Goal: Obtain resource: Download file/media

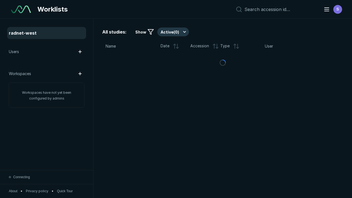
scroll to position [1502, 2290]
